Goal: Information Seeking & Learning: Learn about a topic

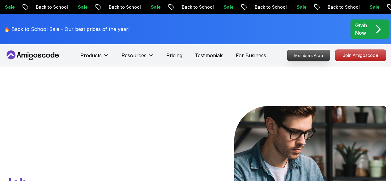
click at [311, 55] on p "Members Area" at bounding box center [308, 55] width 43 height 11
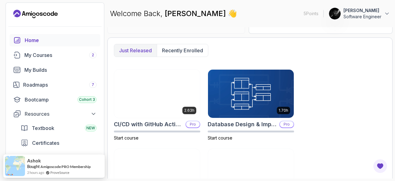
scroll to position [154, 0]
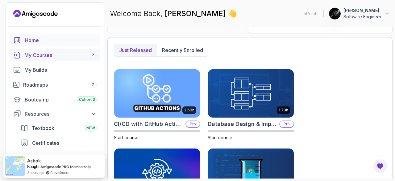
click at [49, 56] on div "My Courses 2" at bounding box center [60, 54] width 72 height 7
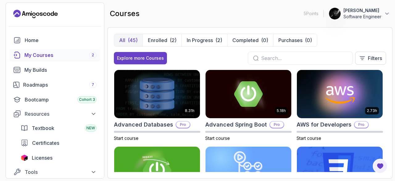
click at [161, 46] on div "All (45) Enrolled (2) In Progress (2) Completed (0) Purchases (0)" at bounding box center [216, 40] width 204 height 13
click at [162, 40] on p "Enrolled" at bounding box center [157, 39] width 19 height 7
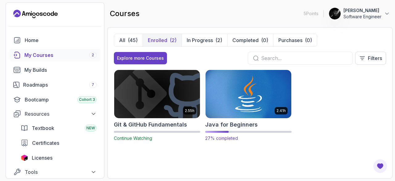
click at [241, 99] on img at bounding box center [249, 94] width 90 height 50
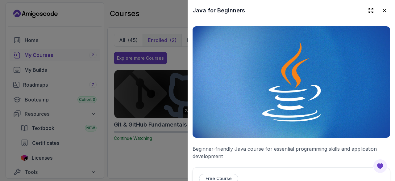
click at [267, 92] on img at bounding box center [292, 81] width 198 height 111
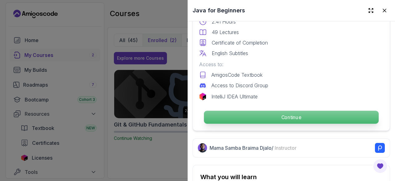
click at [263, 116] on p "Continue" at bounding box center [291, 117] width 175 height 13
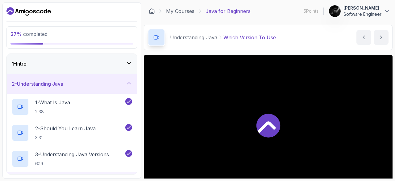
click at [99, 66] on div "1 - Intro" at bounding box center [72, 63] width 121 height 7
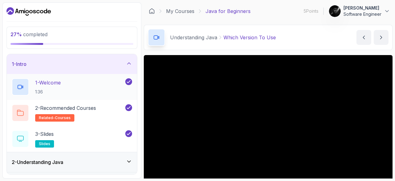
click at [69, 88] on div "1 - Welcome 1:36" at bounding box center [68, 86] width 112 height 17
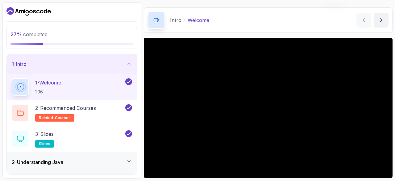
scroll to position [31, 0]
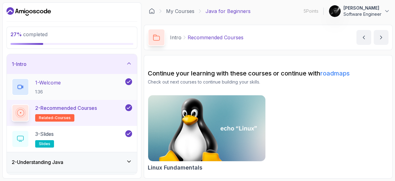
scroll to position [62, 0]
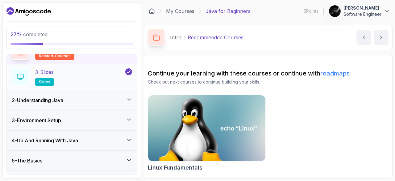
click at [80, 78] on div "3 - Slides slides" at bounding box center [68, 76] width 112 height 17
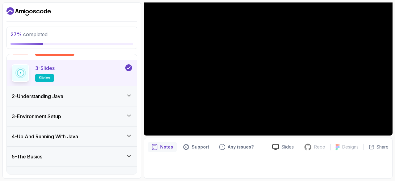
scroll to position [59, 0]
